Goal: Information Seeking & Learning: Learn about a topic

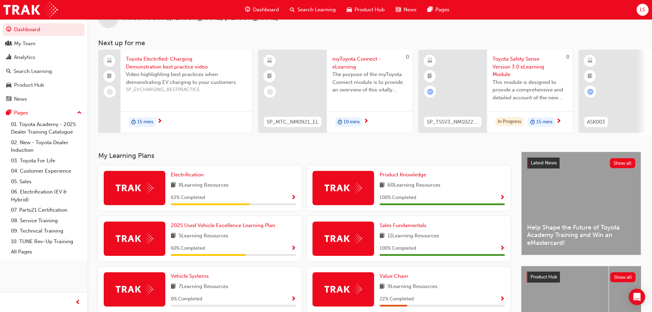
scroll to position [34, 0]
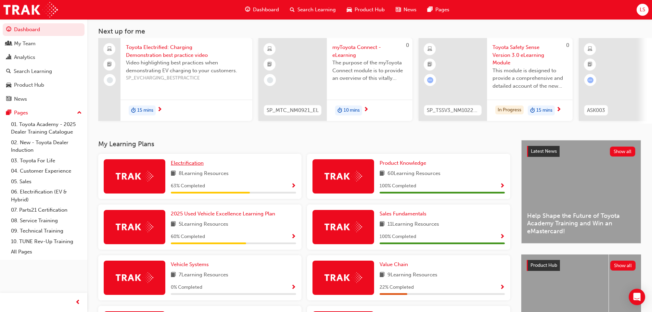
click at [186, 165] on span "Electrification" at bounding box center [187, 163] width 33 height 6
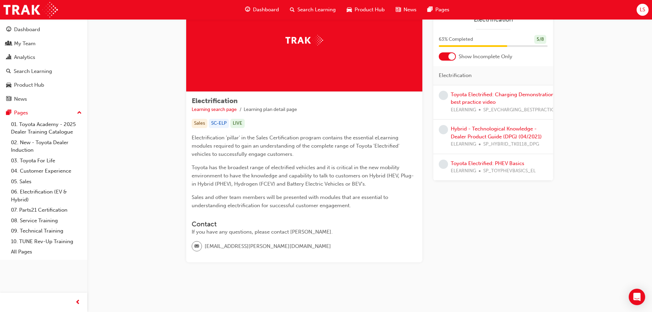
scroll to position [47, 0]
click at [466, 94] on link "Toyota Electrified: Charging Demonstration best practice video" at bounding box center [502, 98] width 103 height 14
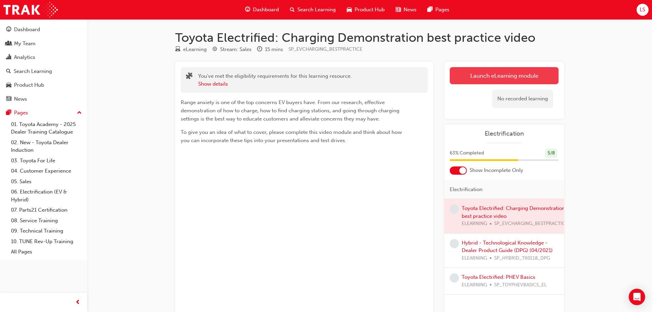
click at [489, 72] on link "Launch eLearning module" at bounding box center [504, 75] width 109 height 17
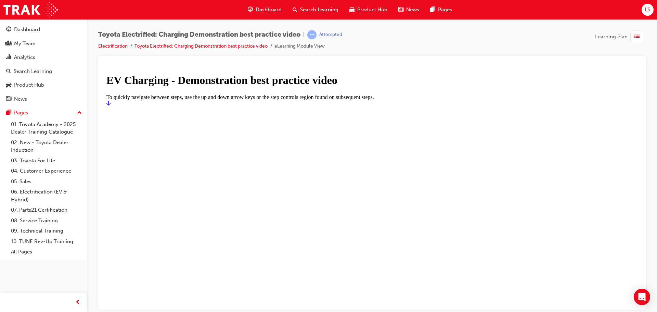
click at [390, 106] on div at bounding box center [372, 106] width 532 height 0
click at [111, 105] on icon "Start" at bounding box center [108, 102] width 4 height 5
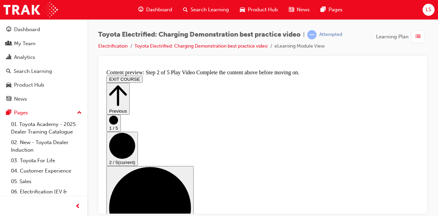
scroll to position [99, 0]
drag, startPoint x: 261, startPoint y: 192, endPoint x: 263, endPoint y: 187, distance: 5.7
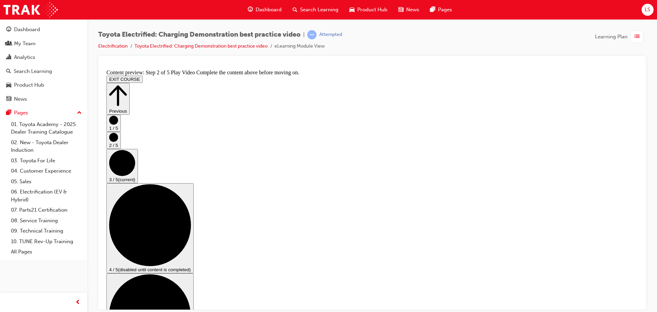
scroll to position [68, 0]
checkbox input "true"
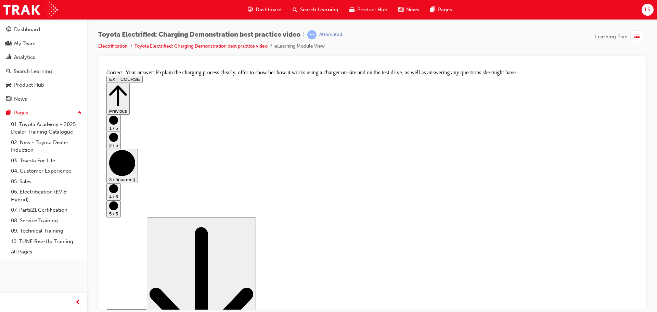
scroll to position [129, 0]
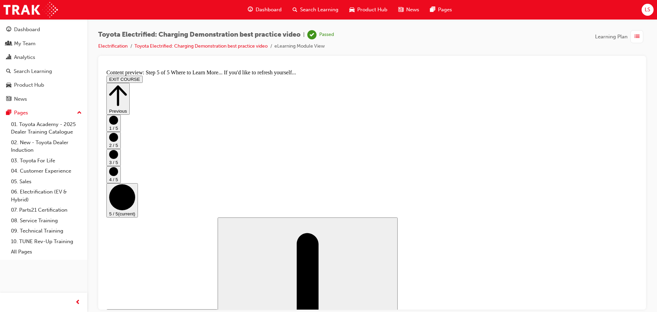
scroll to position [72, 0]
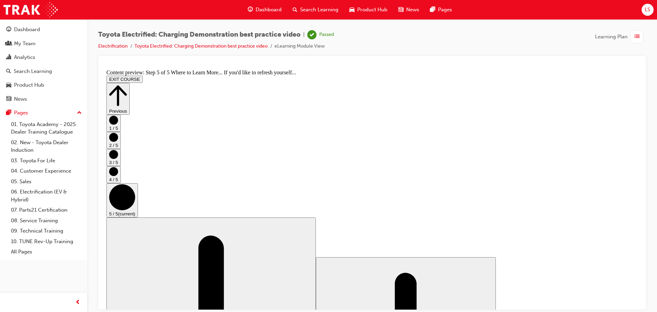
click at [143, 75] on button "EXIT COURSE" at bounding box center [124, 78] width 36 height 7
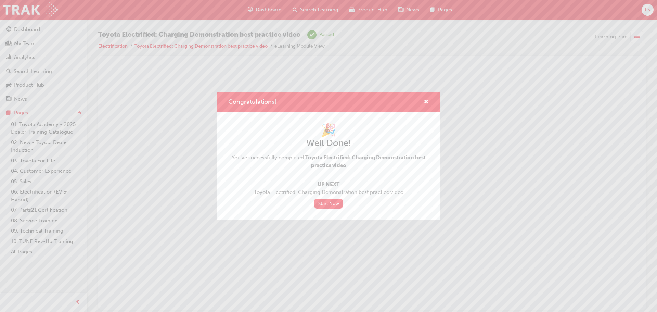
scroll to position [0, 0]
click at [332, 203] on link "Start Now" at bounding box center [328, 204] width 29 height 10
click at [325, 204] on link "Start Now" at bounding box center [328, 204] width 29 height 10
drag, startPoint x: 429, startPoint y: 104, endPoint x: 425, endPoint y: 100, distance: 6.1
click at [429, 104] on div "Congratulations!" at bounding box center [328, 102] width 223 height 20
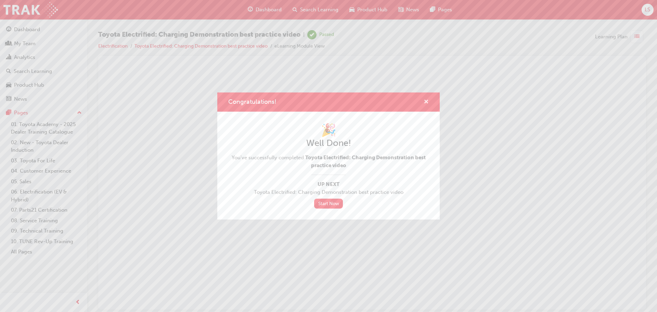
click at [427, 100] on span "cross-icon" at bounding box center [426, 102] width 5 height 6
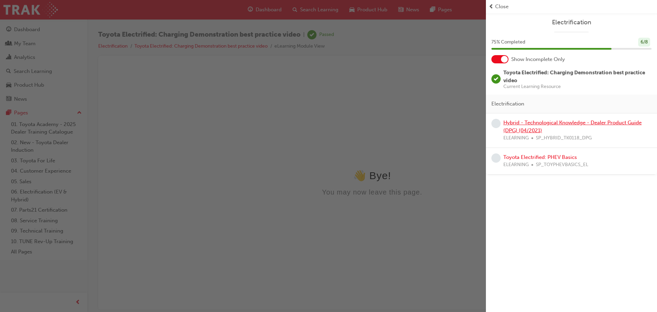
click at [523, 122] on link "Hybrid - Technological Knowledge - Dealer Product Guide (DPG) (04/2021)" at bounding box center [573, 126] width 138 height 14
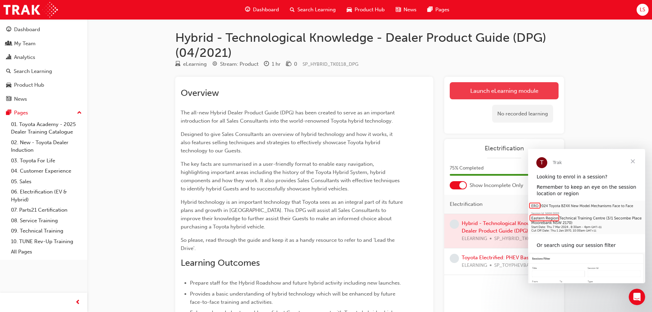
click at [497, 92] on link "Launch eLearning module" at bounding box center [504, 90] width 109 height 17
